Goal: Transaction & Acquisition: Subscribe to service/newsletter

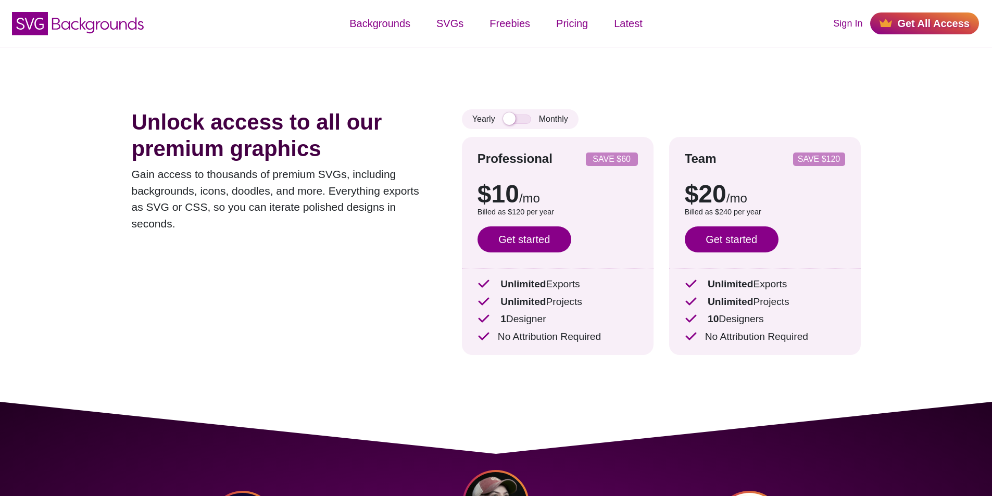
click at [549, 123] on div "Yearly Monthly" at bounding box center [520, 119] width 117 height 20
click at [513, 161] on strong "Professional" at bounding box center [514, 159] width 75 height 14
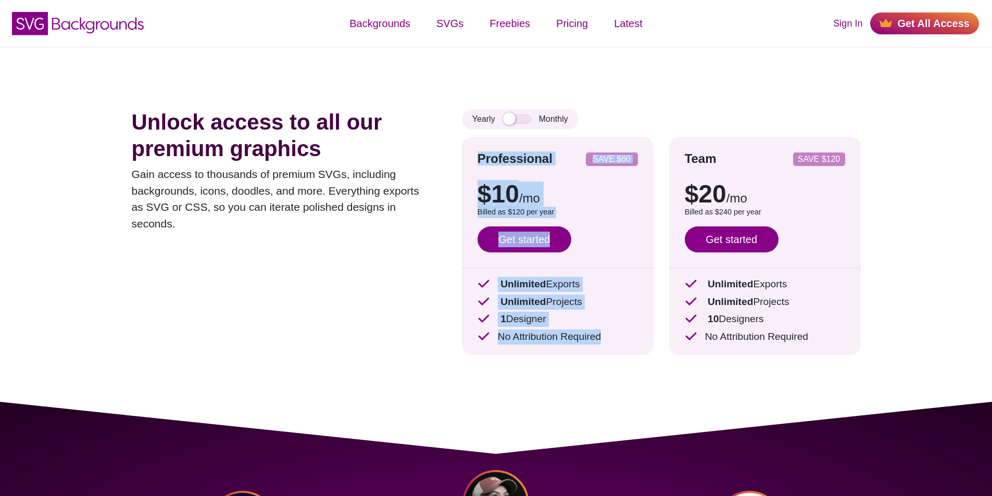
drag, startPoint x: 513, startPoint y: 161, endPoint x: 618, endPoint y: 346, distance: 211.9
click at [618, 346] on div "Professional SAVE $60 $10 /mo $15 /mo Billed as $120 per year Save $60 with ann…" at bounding box center [558, 246] width 192 height 218
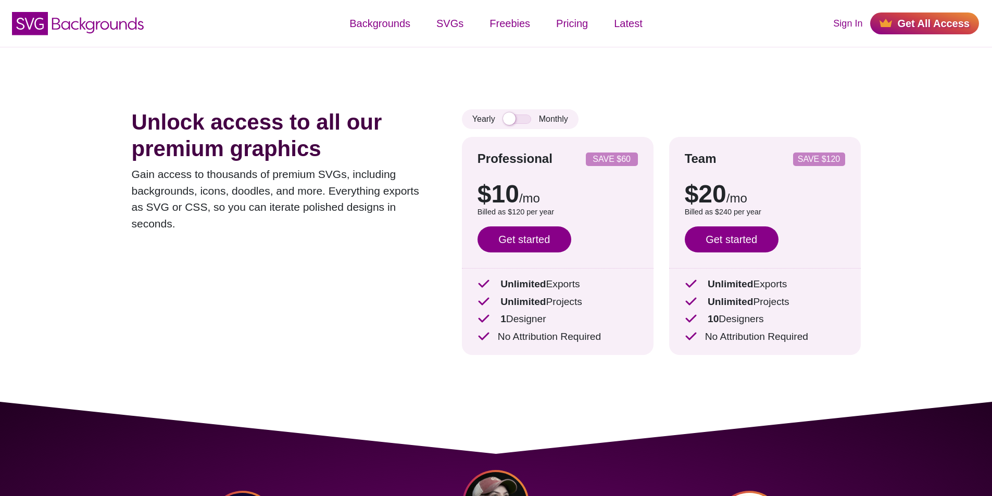
click at [696, 155] on strong "Team" at bounding box center [701, 159] width 32 height 14
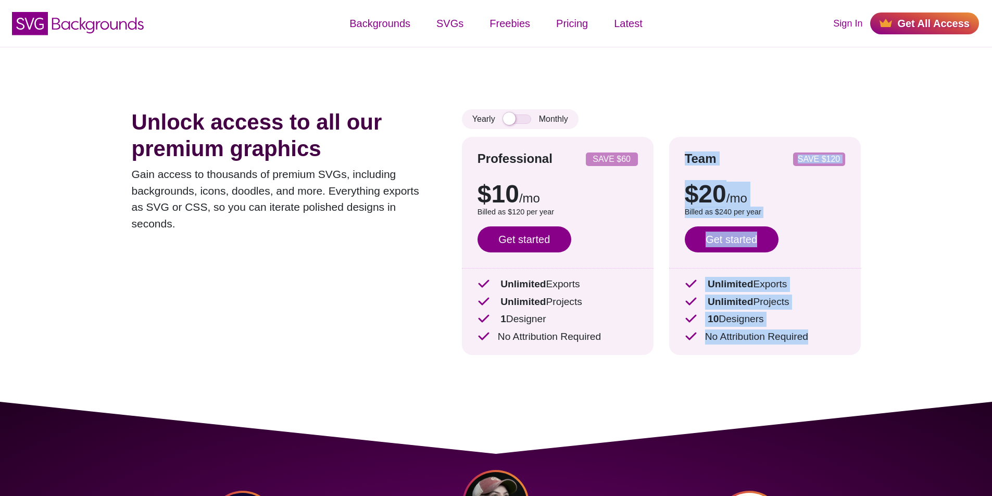
drag, startPoint x: 696, startPoint y: 155, endPoint x: 822, endPoint y: 338, distance: 222.1
click at [822, 338] on div "Team SAVE $120 $20 /mo $30 /mo Billed as $240 per year Save $120 with annual bi…" at bounding box center [765, 246] width 192 height 218
click at [822, 338] on p "No Attribution Required" at bounding box center [765, 337] width 160 height 15
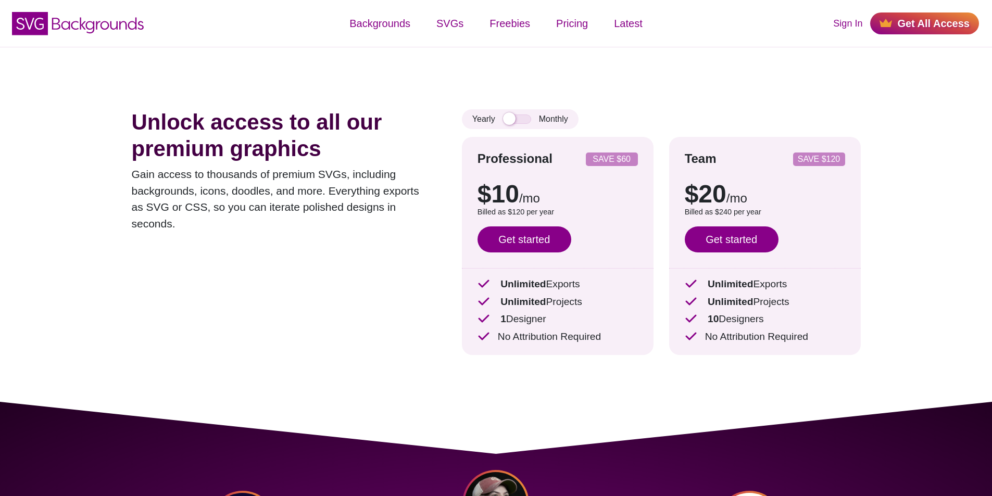
drag, startPoint x: 808, startPoint y: 343, endPoint x: 799, endPoint y: 341, distance: 9.5
click at [807, 343] on p "No Attribution Required" at bounding box center [765, 337] width 160 height 15
click at [799, 340] on p "No Attribution Required" at bounding box center [765, 337] width 160 height 15
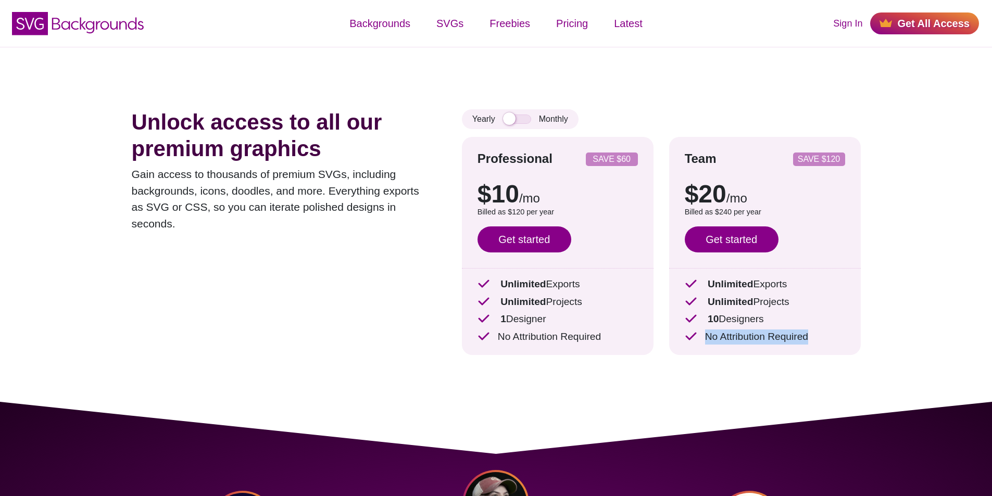
click at [799, 340] on p "No Attribution Required" at bounding box center [765, 337] width 160 height 15
click at [798, 339] on p "No Attribution Required" at bounding box center [765, 337] width 160 height 15
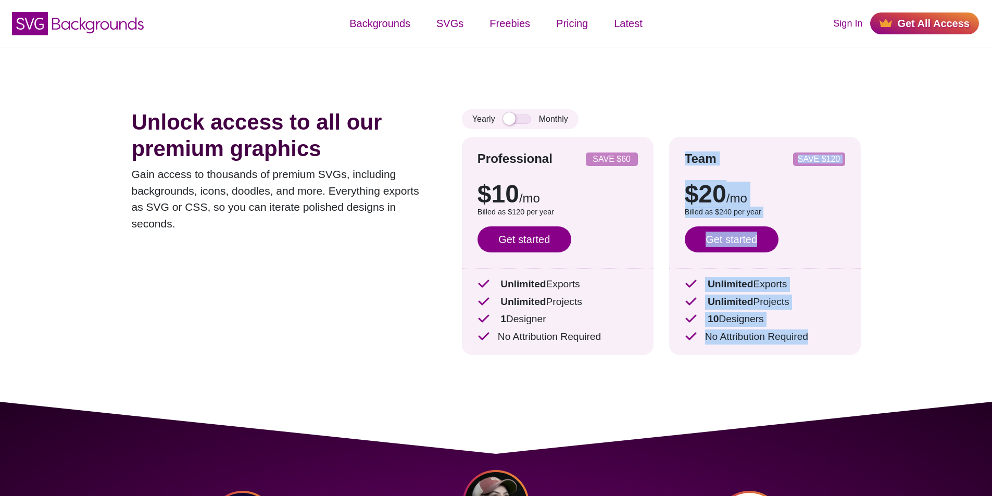
drag, startPoint x: 798, startPoint y: 339, endPoint x: 715, endPoint y: 147, distance: 209.0
click at [715, 147] on div "Team SAVE $120 $20 /mo $30 /mo Billed as $240 per year Save $120 with annual bi…" at bounding box center [765, 246] width 192 height 218
click at [700, 152] on strong "Team" at bounding box center [701, 159] width 32 height 14
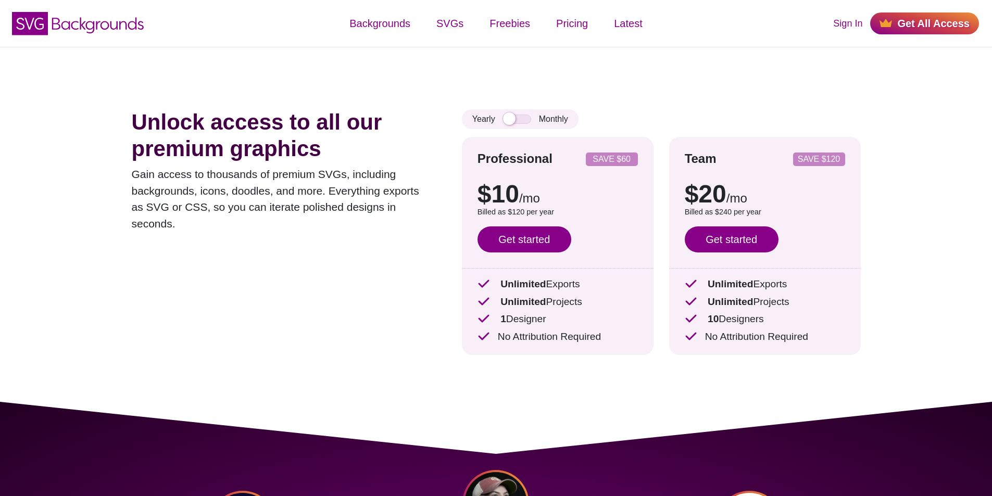
click at [701, 158] on strong "Team" at bounding box center [701, 159] width 32 height 14
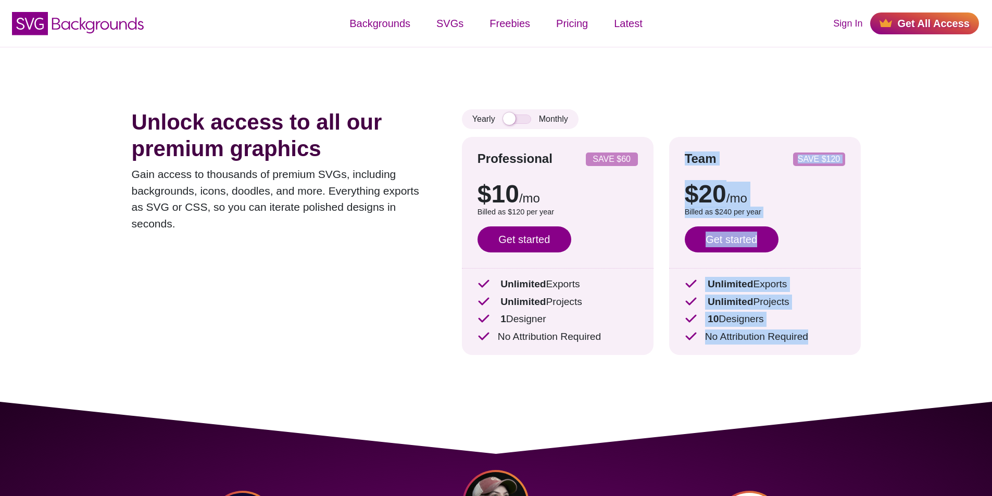
drag, startPoint x: 701, startPoint y: 158, endPoint x: 827, endPoint y: 348, distance: 228.0
click at [827, 348] on div "Team SAVE $120 $20 /mo $30 /mo Billed as $240 per year Save $120 with annual bi…" at bounding box center [765, 246] width 192 height 218
click at [812, 339] on p "No Attribution Required" at bounding box center [765, 337] width 160 height 15
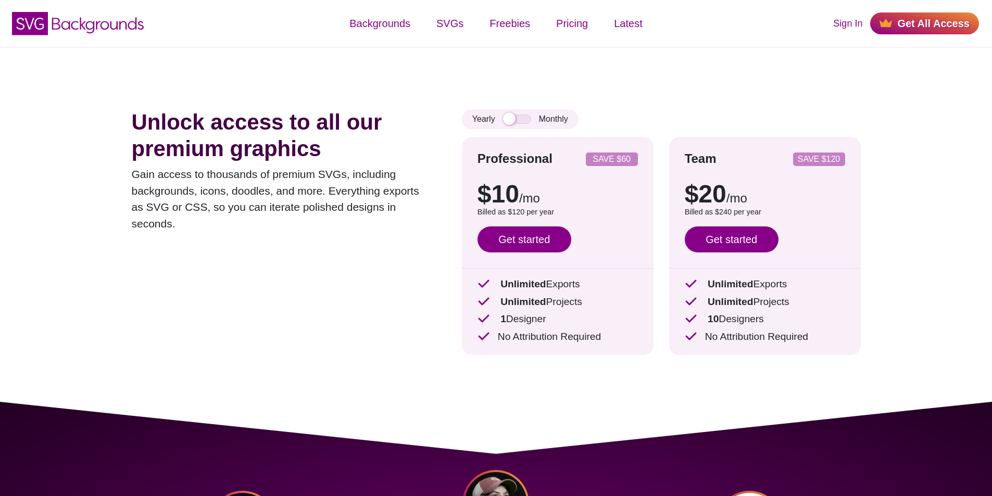
click at [695, 154] on strong "Team" at bounding box center [701, 159] width 32 height 14
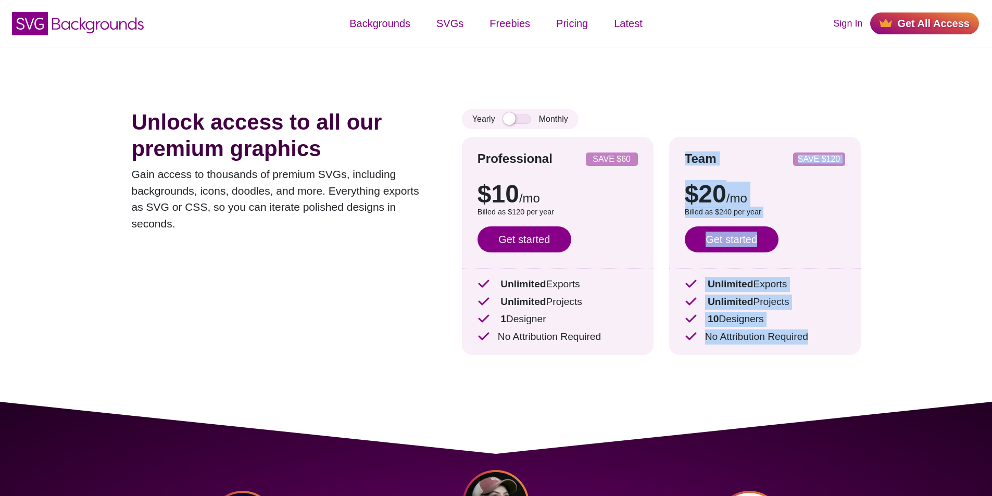
drag, startPoint x: 695, startPoint y: 154, endPoint x: 823, endPoint y: 372, distance: 253.2
click at [823, 372] on div "Unlock access to all our premium graphics Gain access to thousands of premium S…" at bounding box center [495, 224] width 791 height 355
